Goal: Navigation & Orientation: Find specific page/section

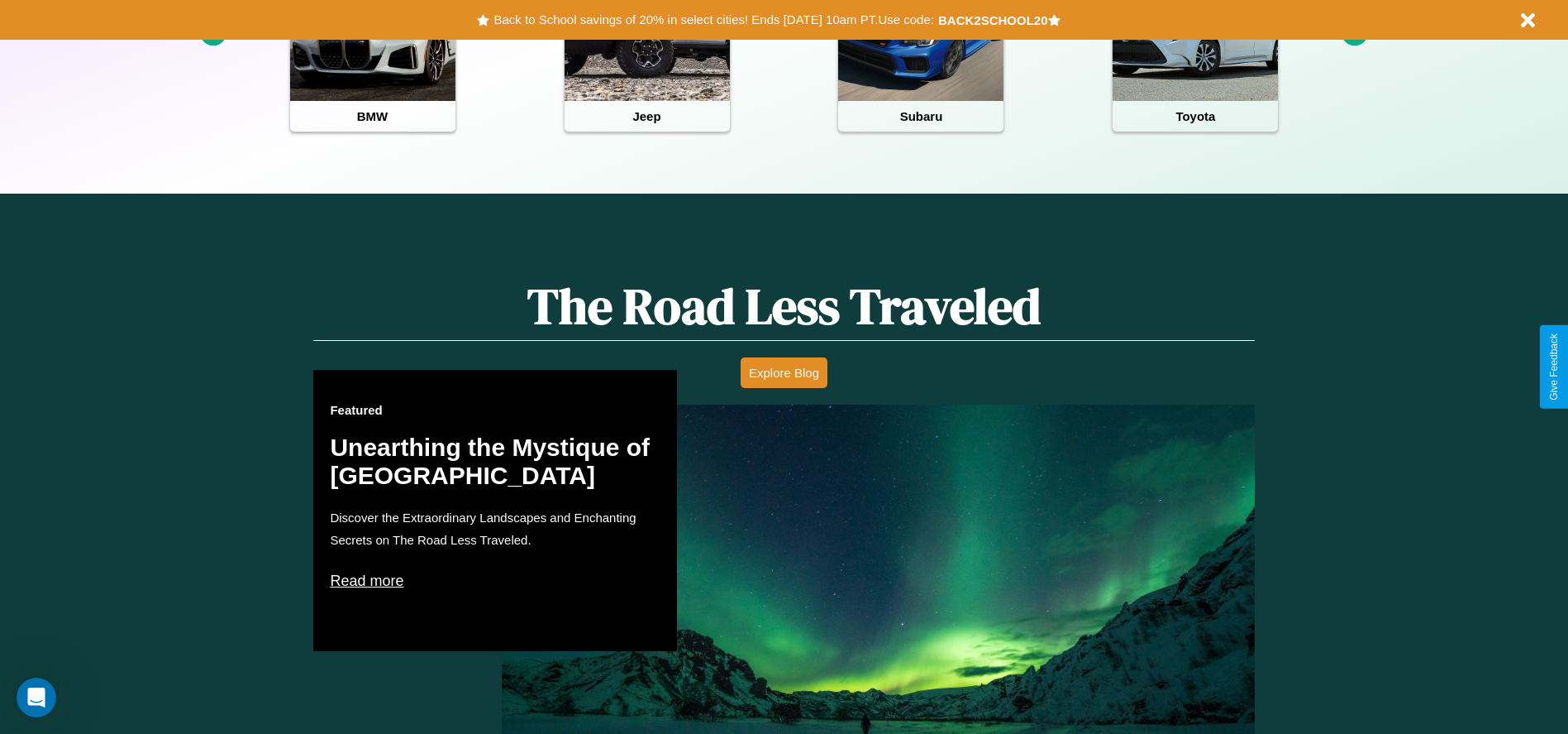
scroll to position [737, 0]
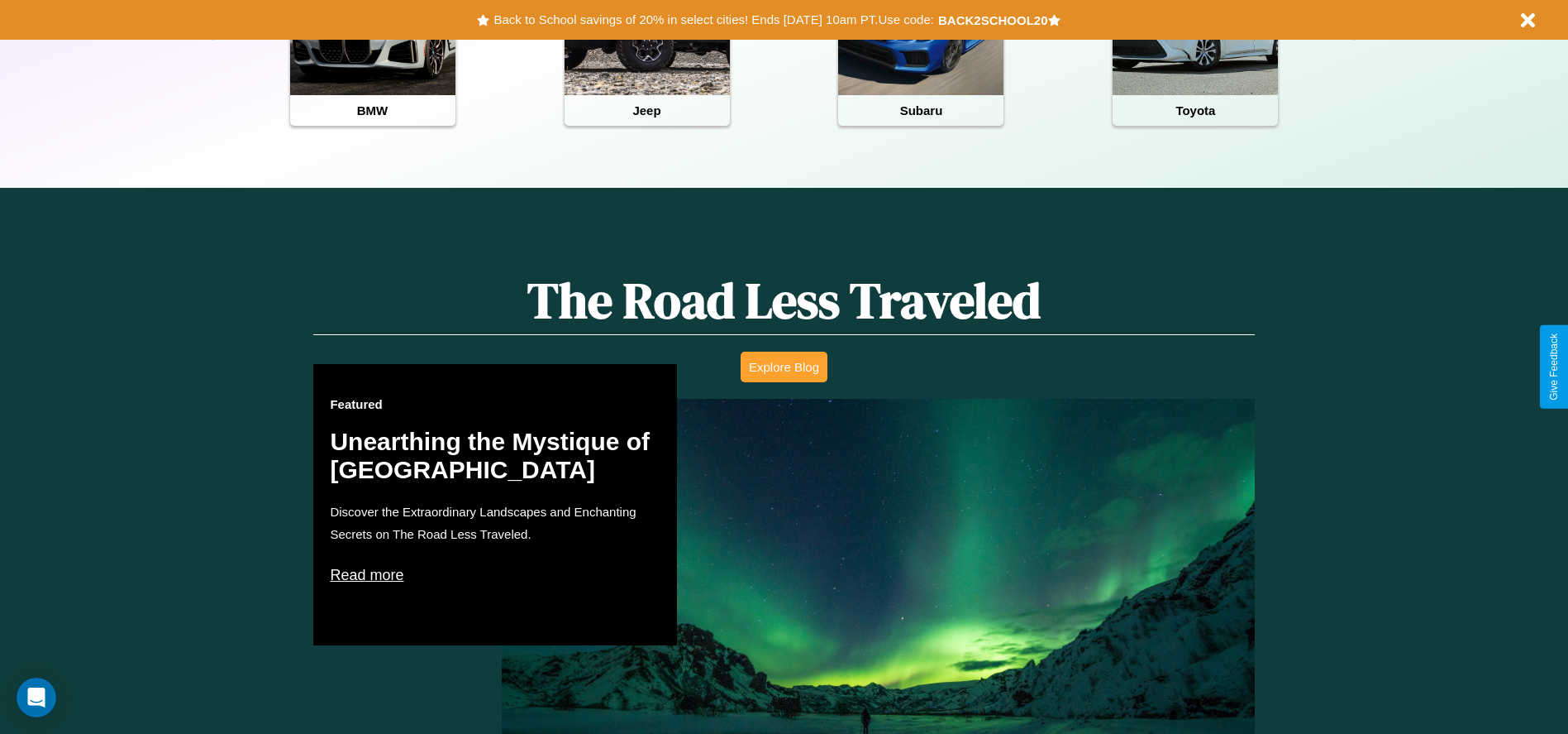
click at [784, 366] on button "Explore Blog" at bounding box center [784, 367] width 87 height 30
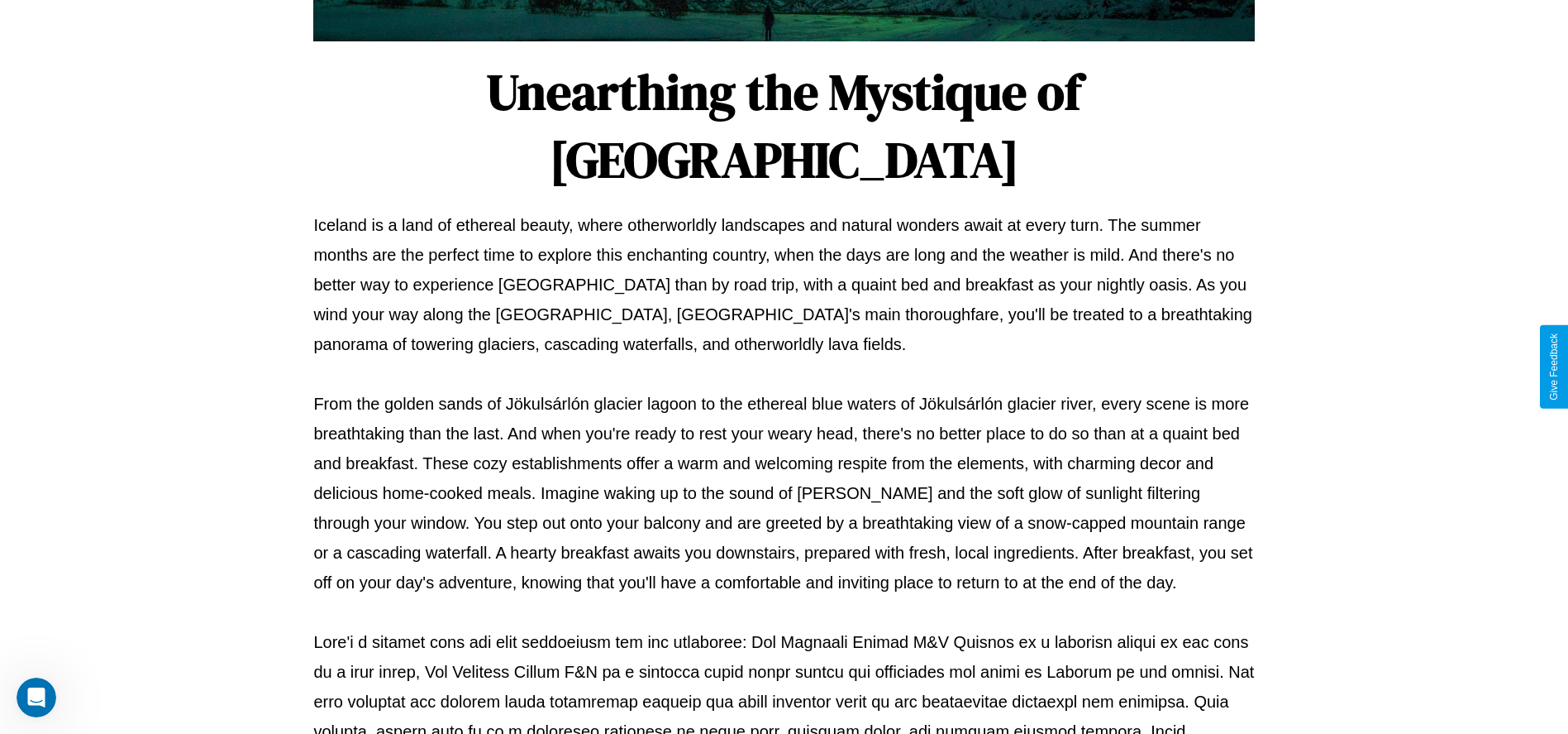
scroll to position [548, 0]
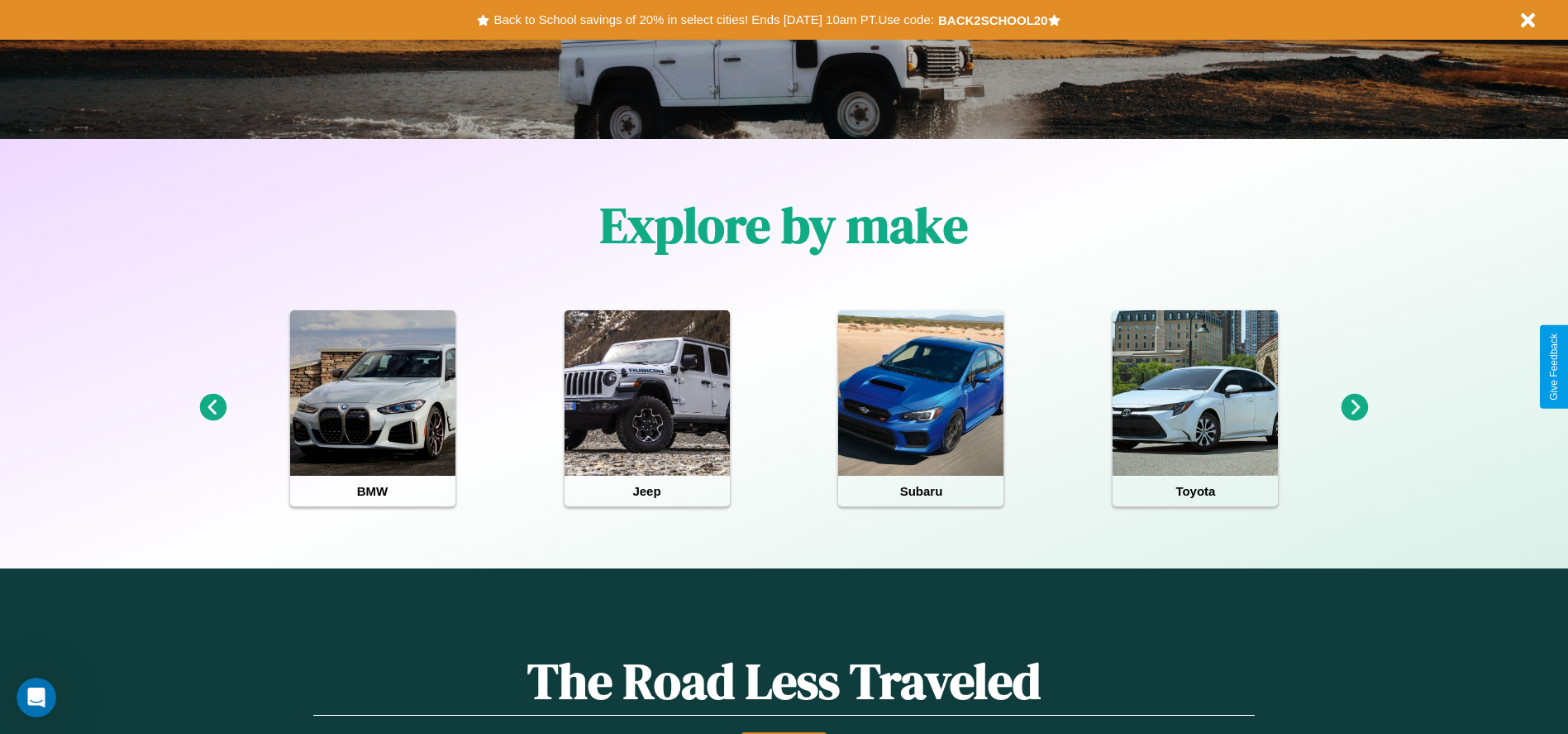
scroll to position [343, 0]
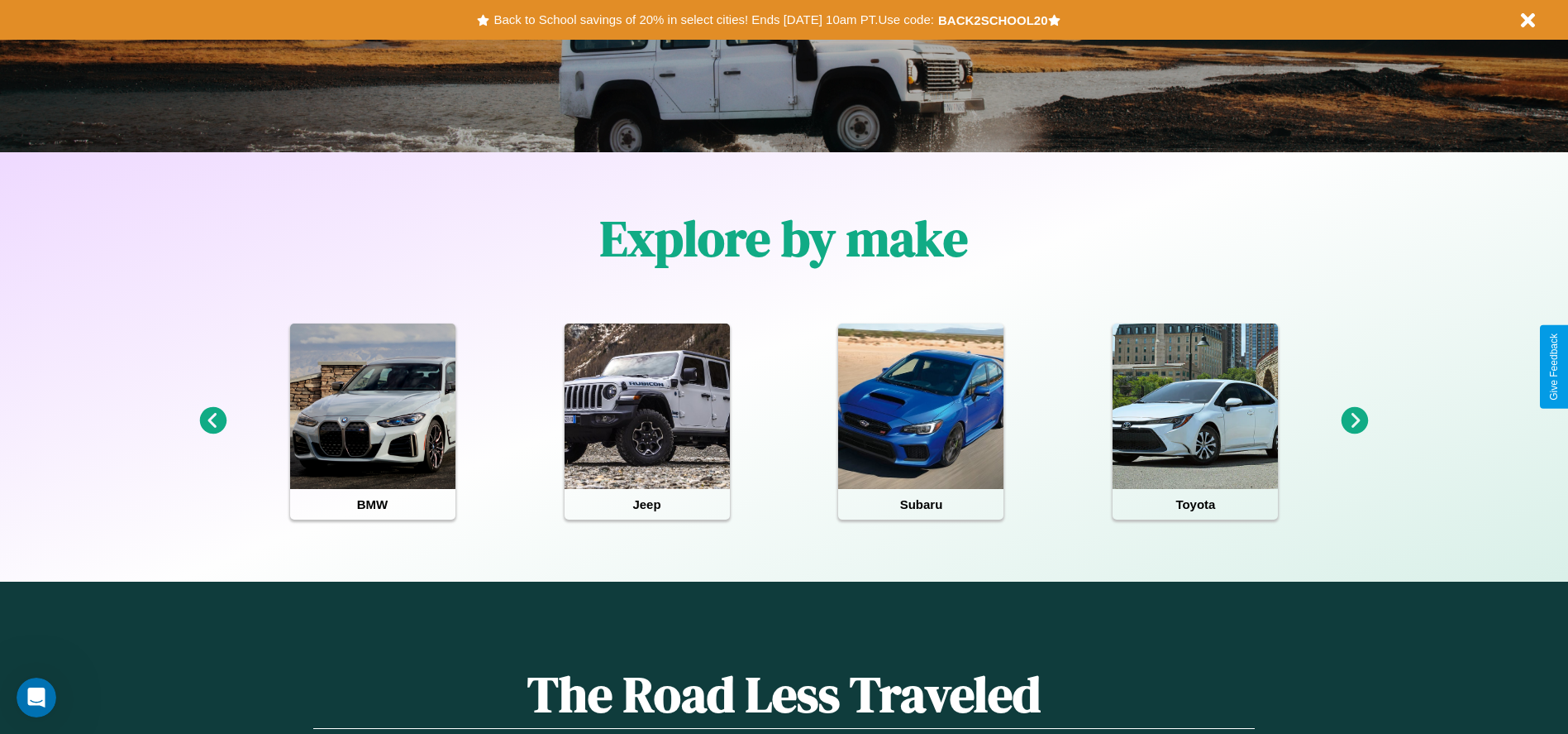
click at [1355, 421] on icon at bounding box center [1355, 420] width 27 height 27
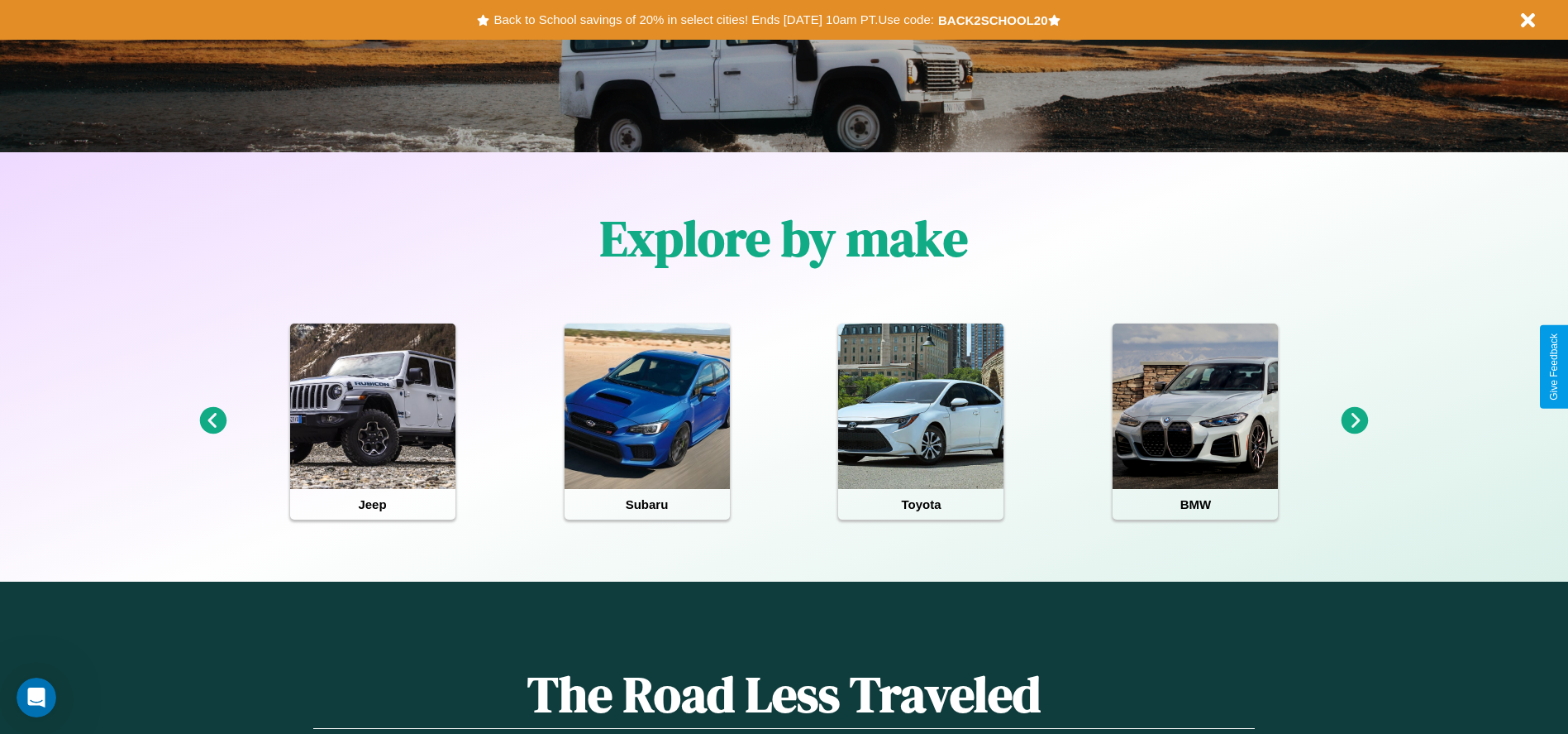
click at [1355, 421] on icon at bounding box center [1355, 420] width 27 height 27
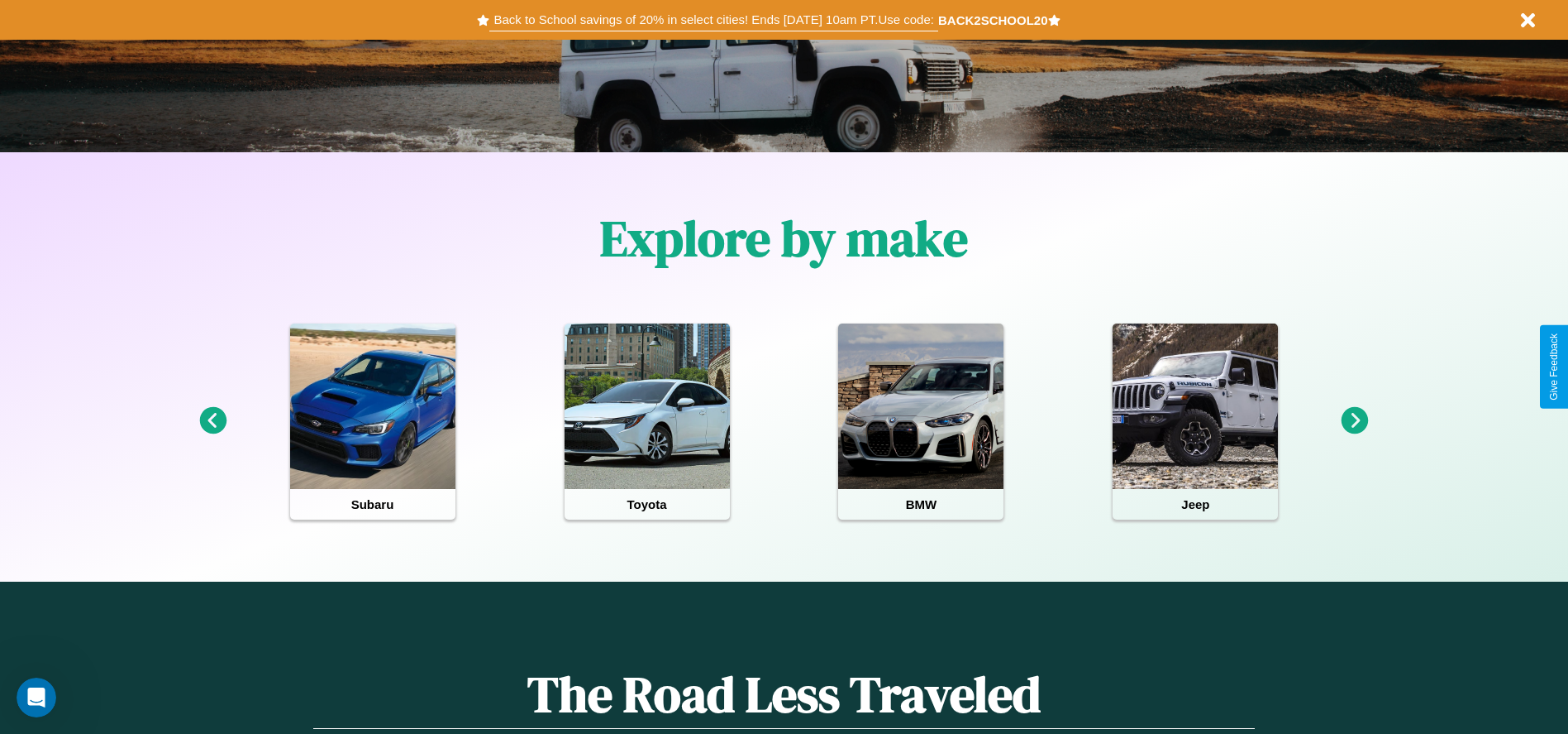
click at [714, 20] on button "Back to School savings of 20% in select cities! Ends [DATE] 10am PT. Use code:" at bounding box center [713, 20] width 448 height 24
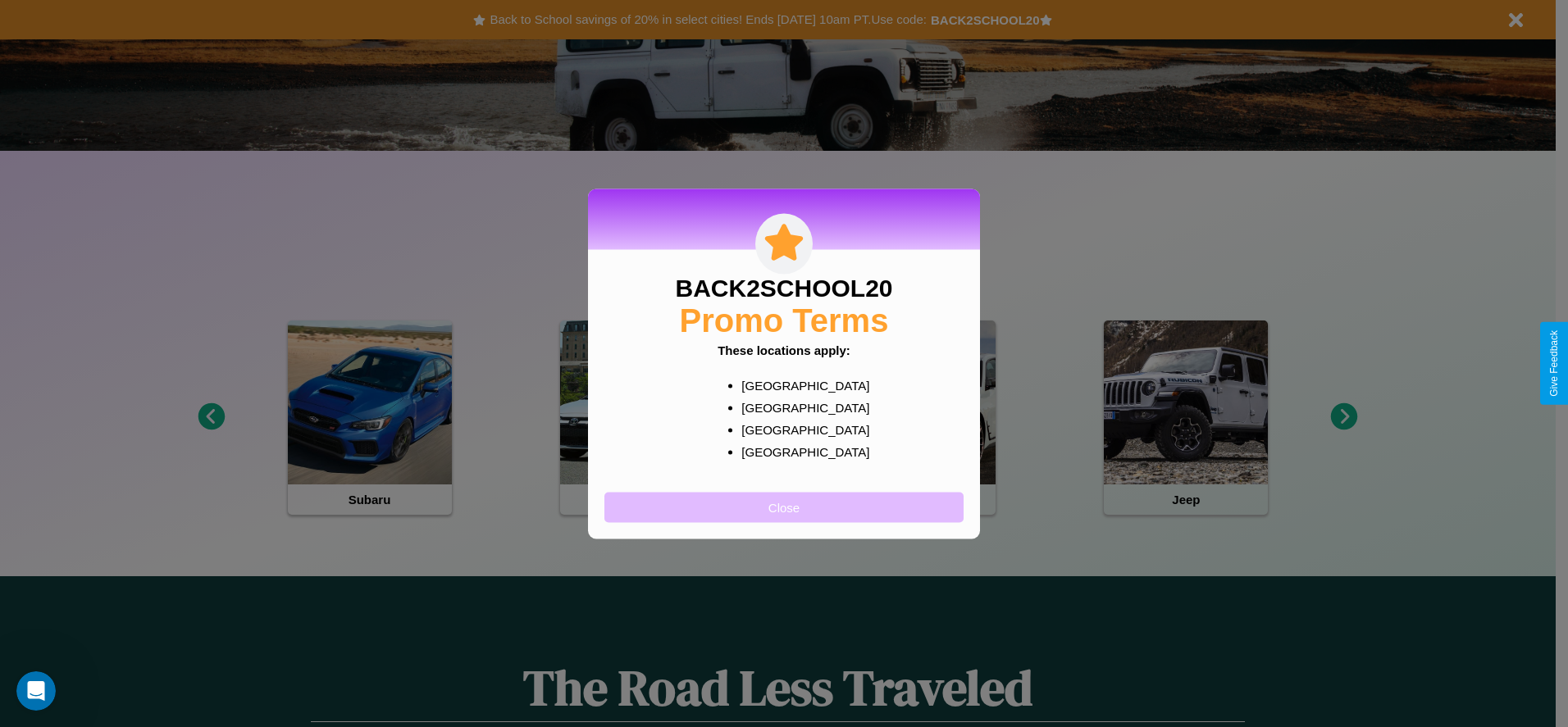
click at [784, 506] on button "Close" at bounding box center [784, 506] width 359 height 30
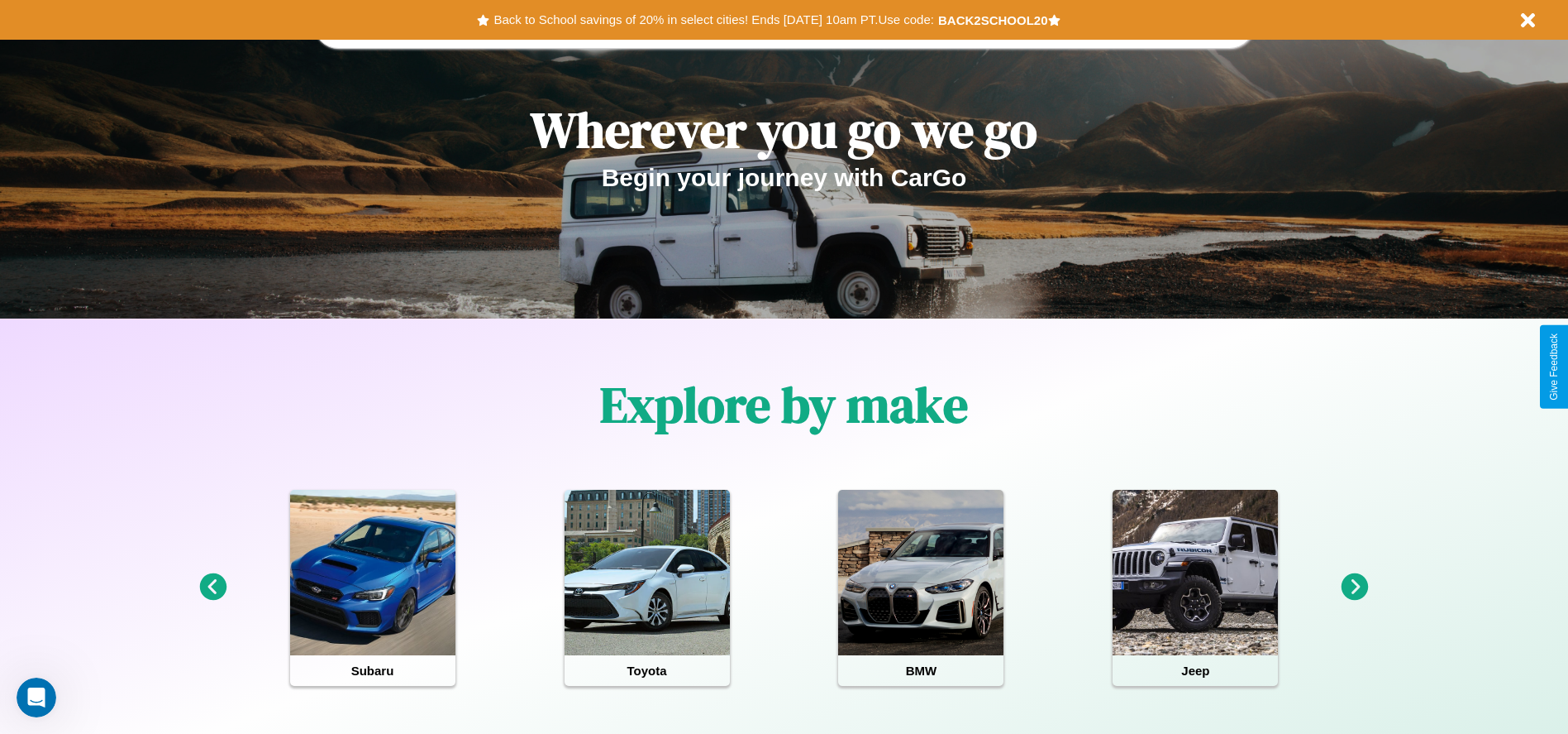
scroll to position [0, 0]
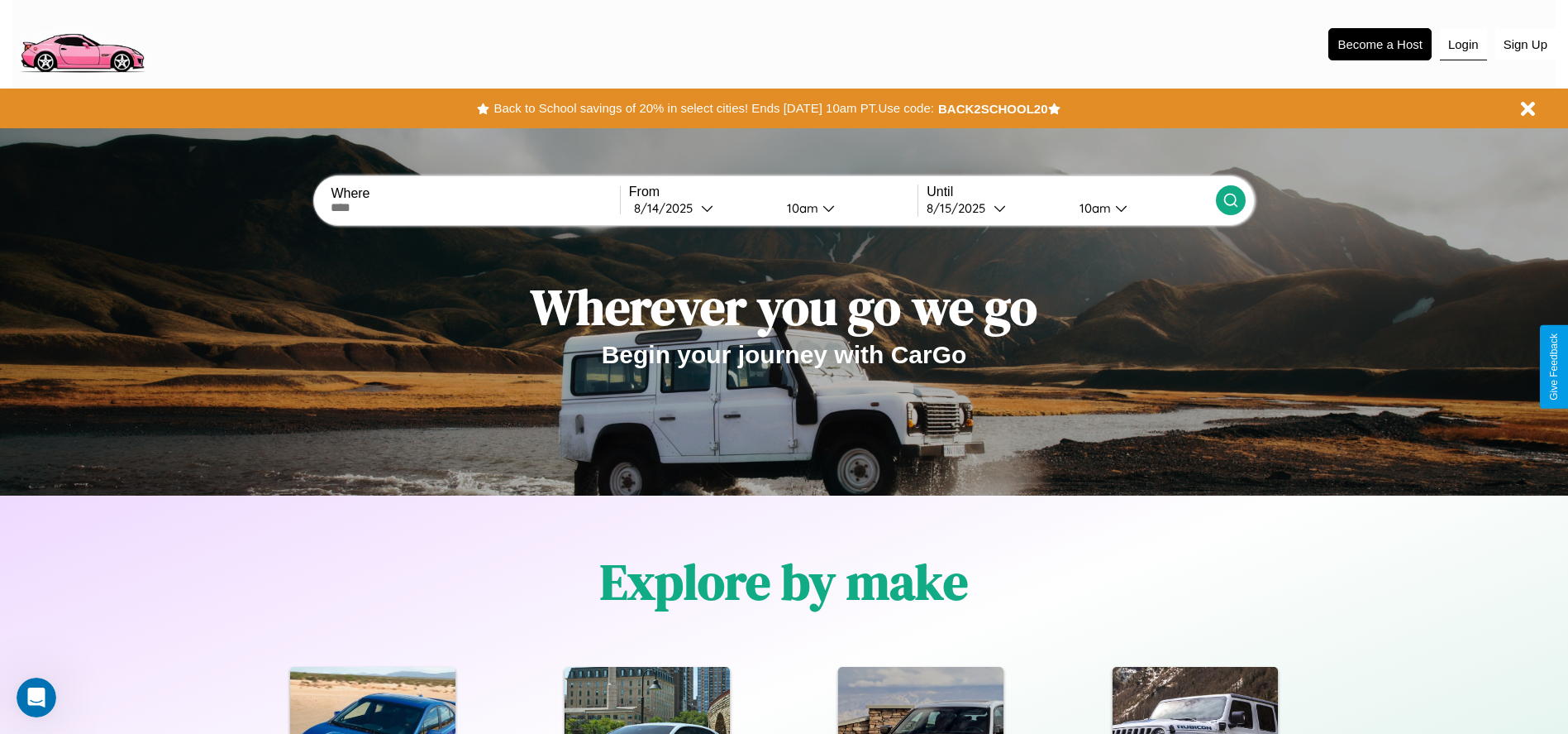
click at [1463, 43] on button "Login" at bounding box center [1464, 44] width 47 height 31
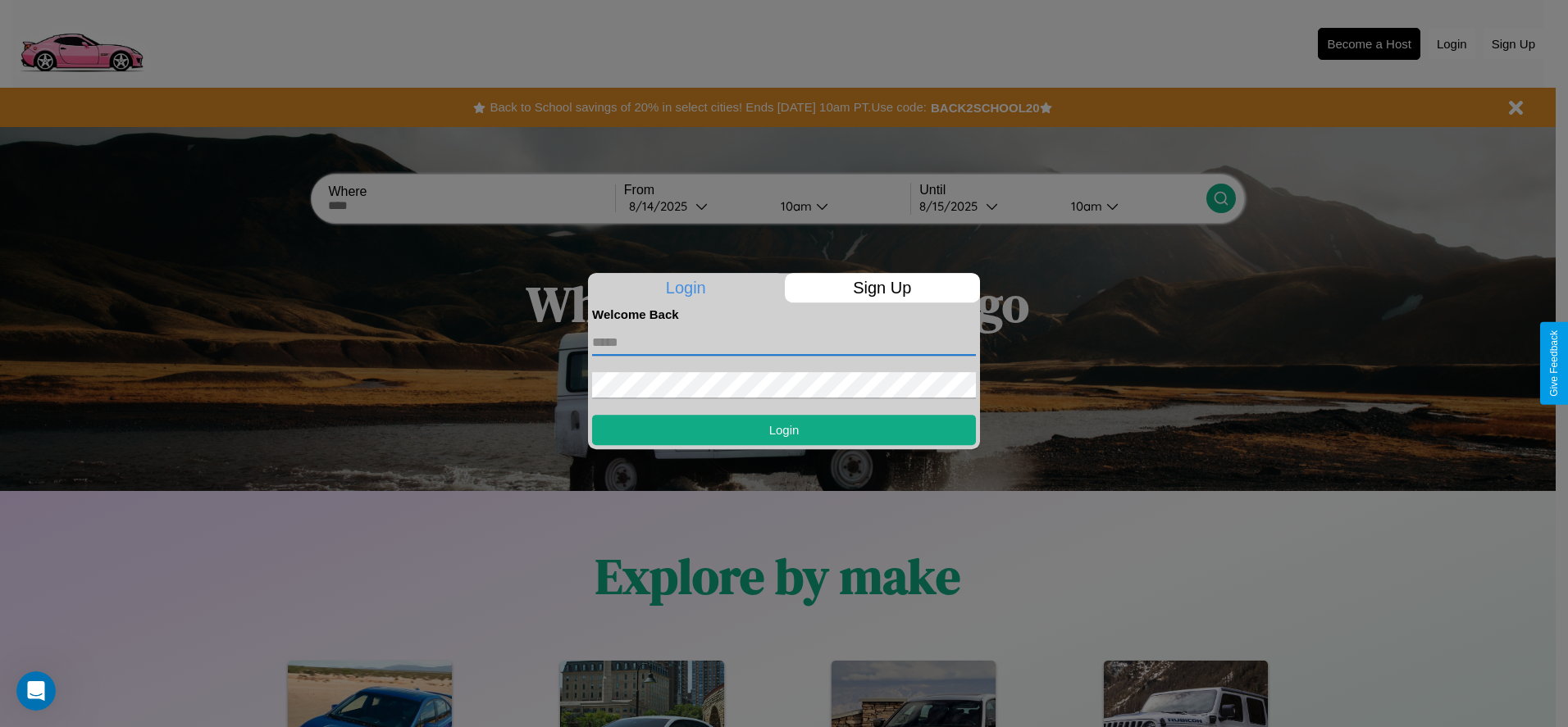
click at [784, 342] on input "text" at bounding box center [784, 343] width 383 height 26
type input "**********"
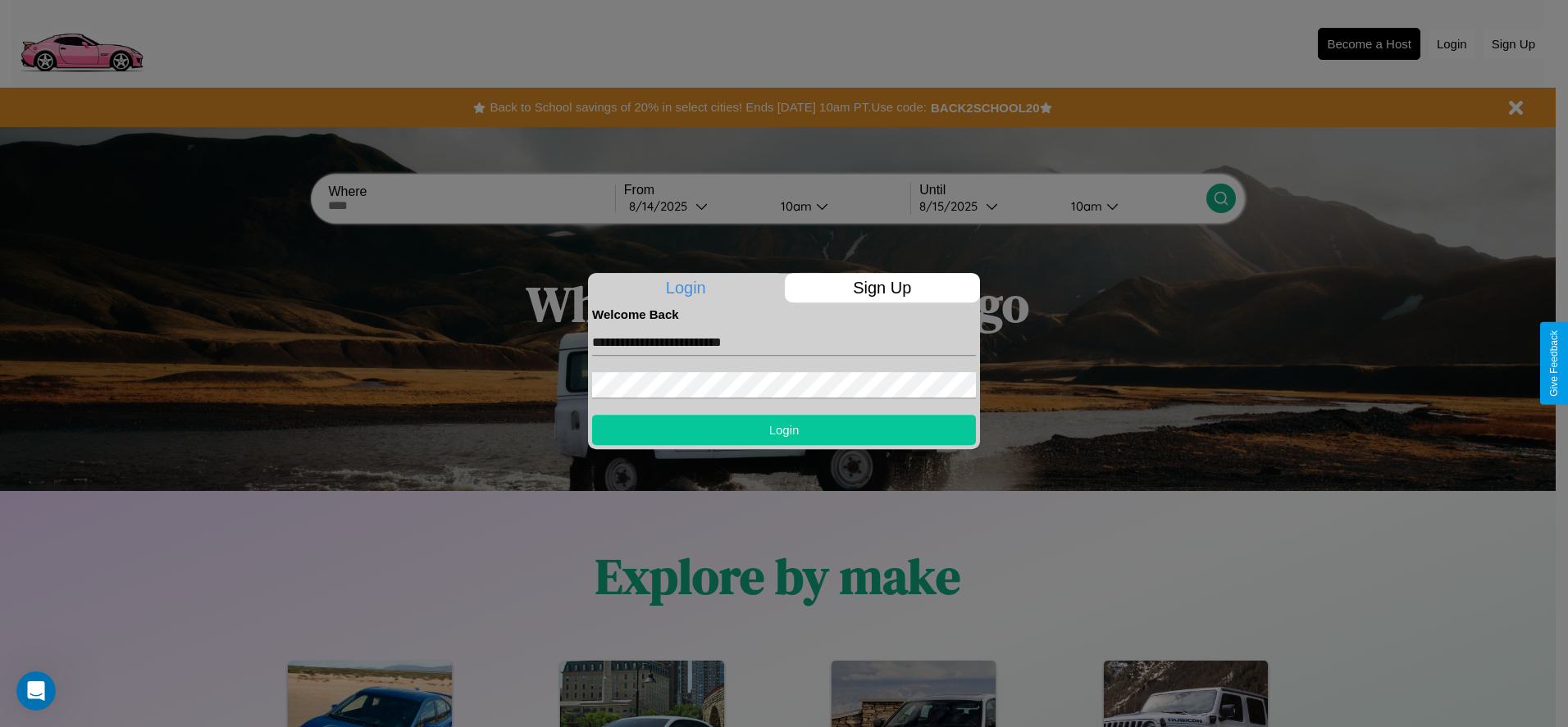
click at [784, 429] on button "Login" at bounding box center [784, 430] width 383 height 30
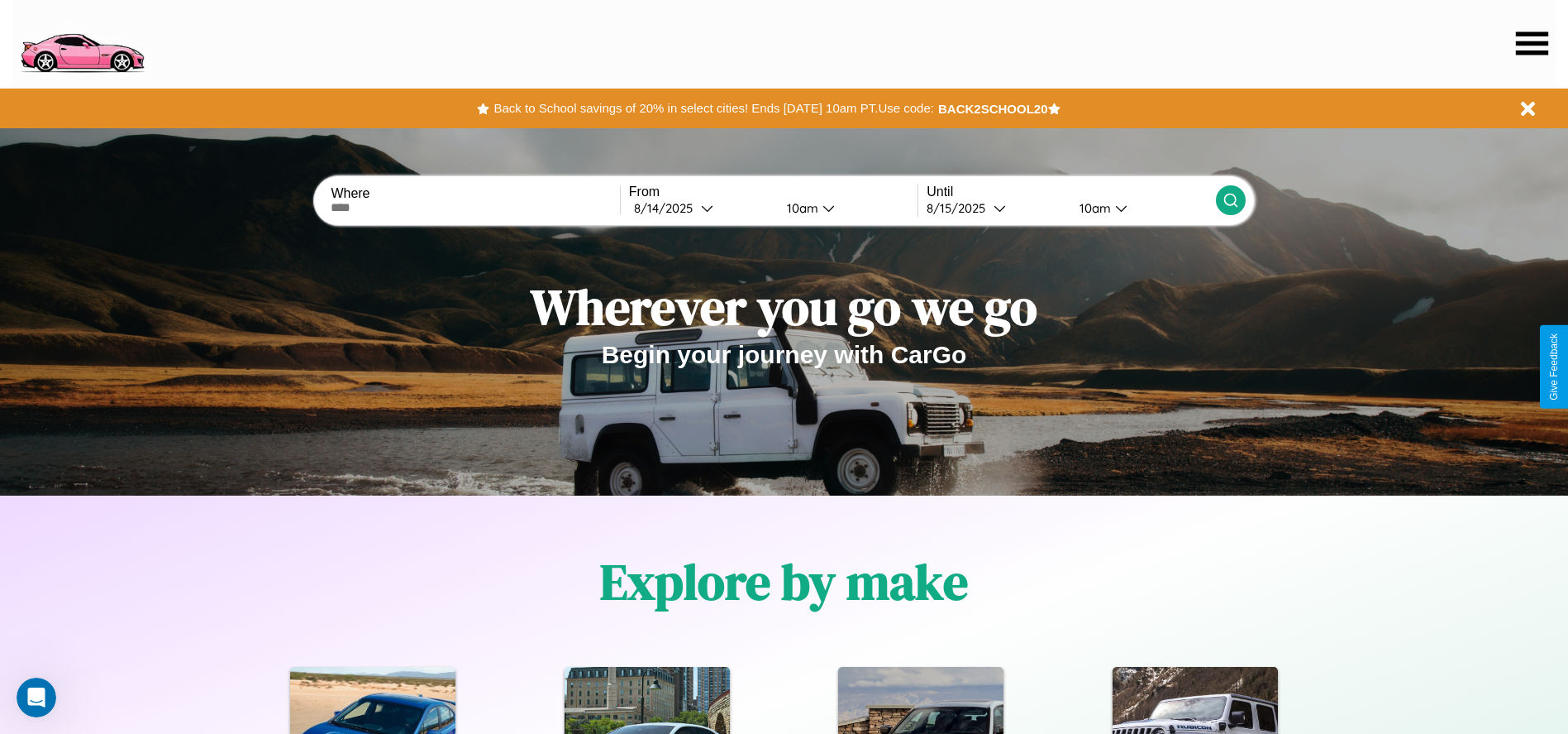
click at [1532, 43] on icon at bounding box center [1532, 42] width 32 height 24
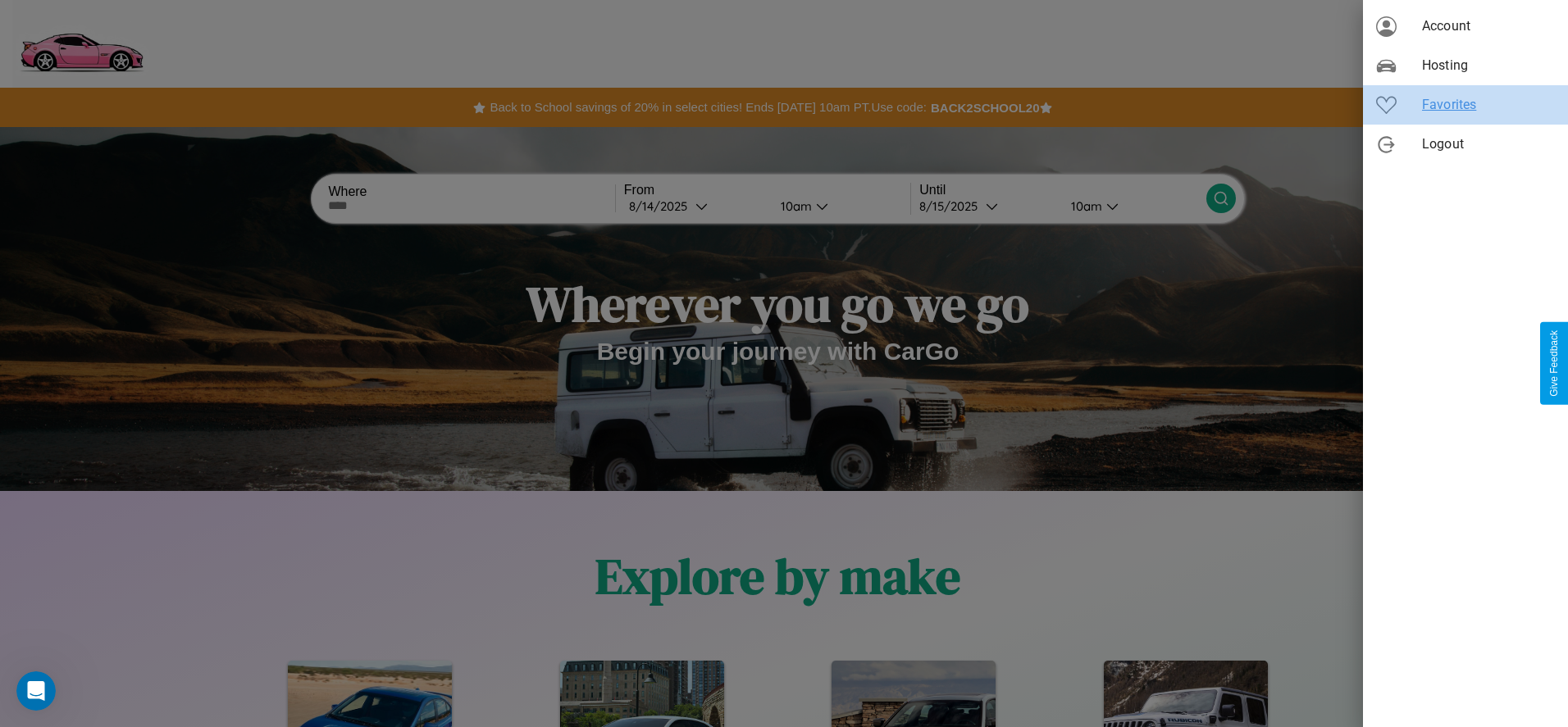
click at [1465, 105] on span "Favorites" at bounding box center [1488, 105] width 133 height 20
